Goal: Browse casually

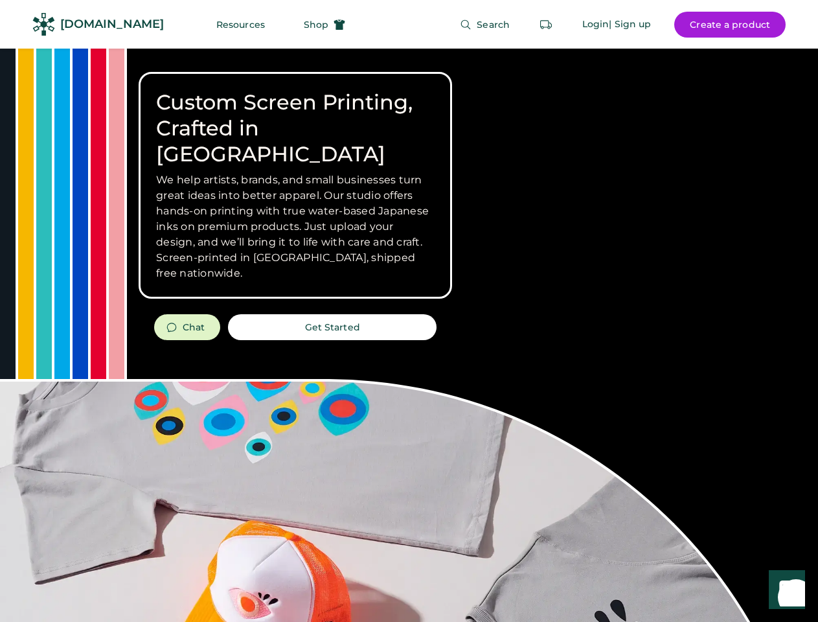
click at [409, 311] on div "Custom Screen Printing, Crafted in [GEOGRAPHIC_DATA] We help artists, brands, a…" at bounding box center [409, 460] width 818 height 823
click at [409, 335] on div "Custom Screen Printing, Crafted in [GEOGRAPHIC_DATA] We help artists, brands, a…" at bounding box center [409, 460] width 818 height 823
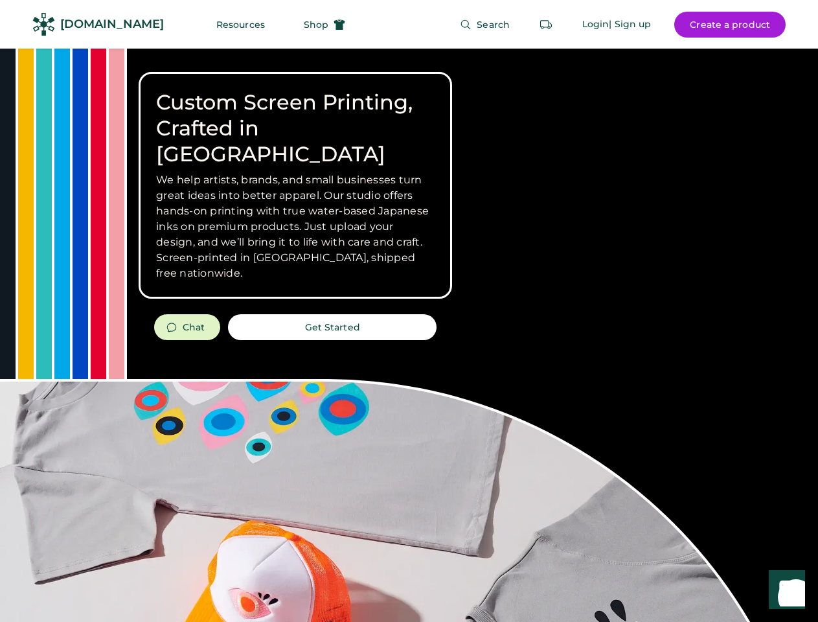
click at [409, 335] on div "Custom Screen Printing, Crafted in [GEOGRAPHIC_DATA] We help artists, brands, a…" at bounding box center [409, 460] width 818 height 823
click at [295, 185] on h3 "We help artists, brands, and small businesses turn great ideas into better appa…" at bounding box center [295, 226] width 279 height 109
click at [295, 172] on h3 "We help artists, brands, and small businesses turn great ideas into better appa…" at bounding box center [295, 226] width 279 height 109
click at [295, 115] on h1 "Custom Screen Printing, Crafted in [GEOGRAPHIC_DATA]" at bounding box center [295, 128] width 279 height 78
